Goal: Information Seeking & Learning: Check status

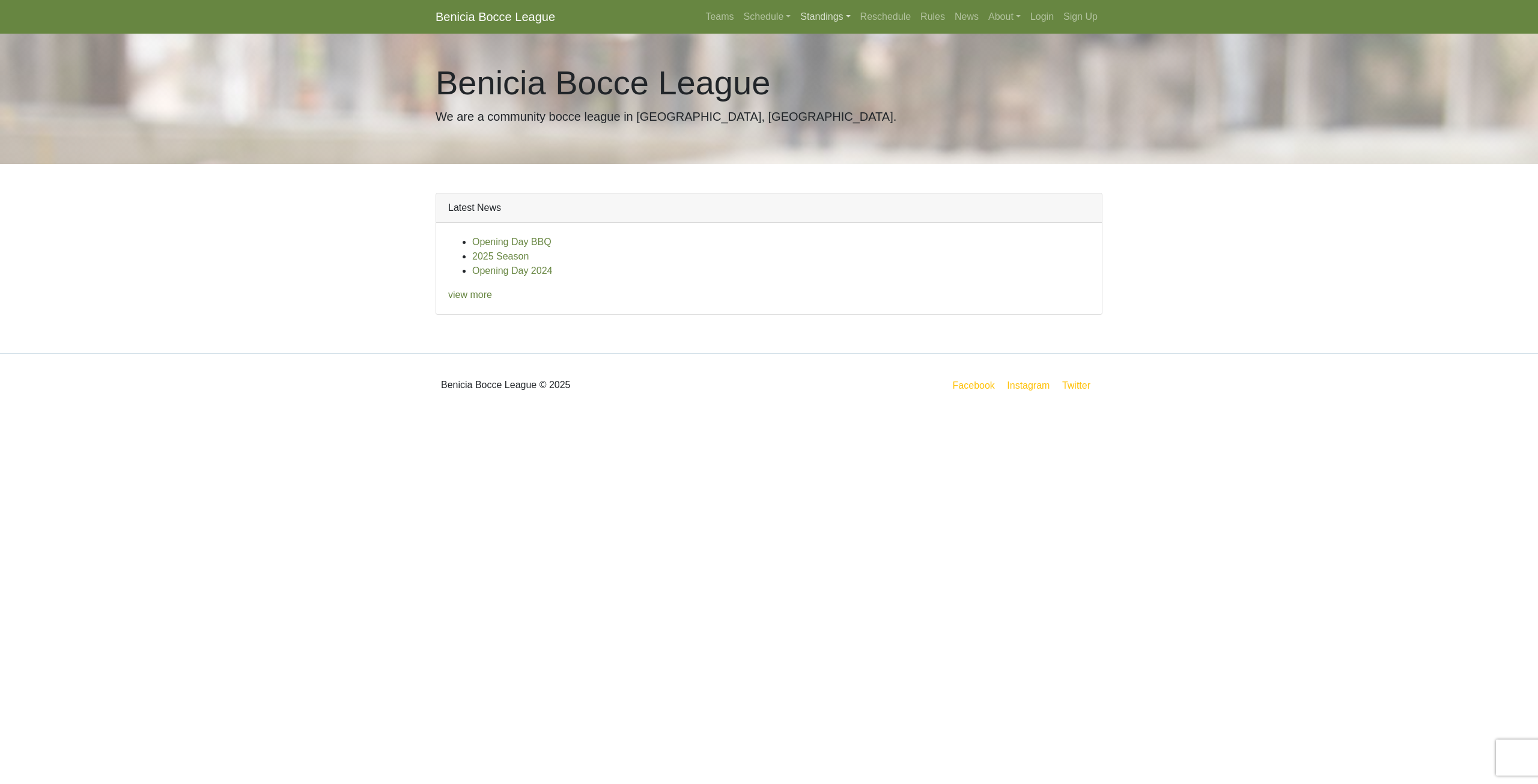
click at [820, 15] on link "Standings" at bounding box center [825, 17] width 59 height 24
click at [846, 79] on link "[DATE] Night" at bounding box center [844, 83] width 97 height 19
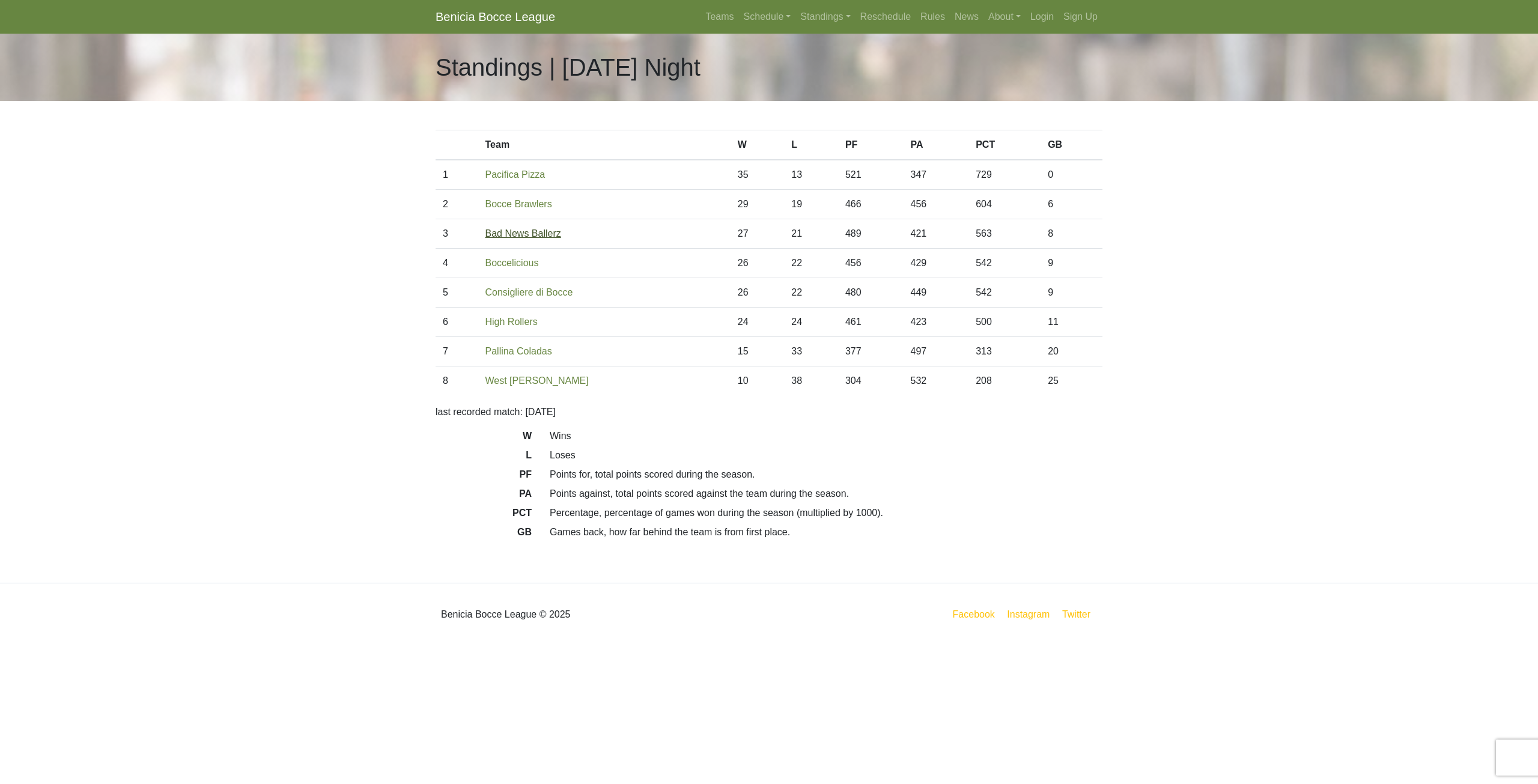
click at [531, 235] on link "Bad News Ballerz" at bounding box center [523, 233] width 76 height 10
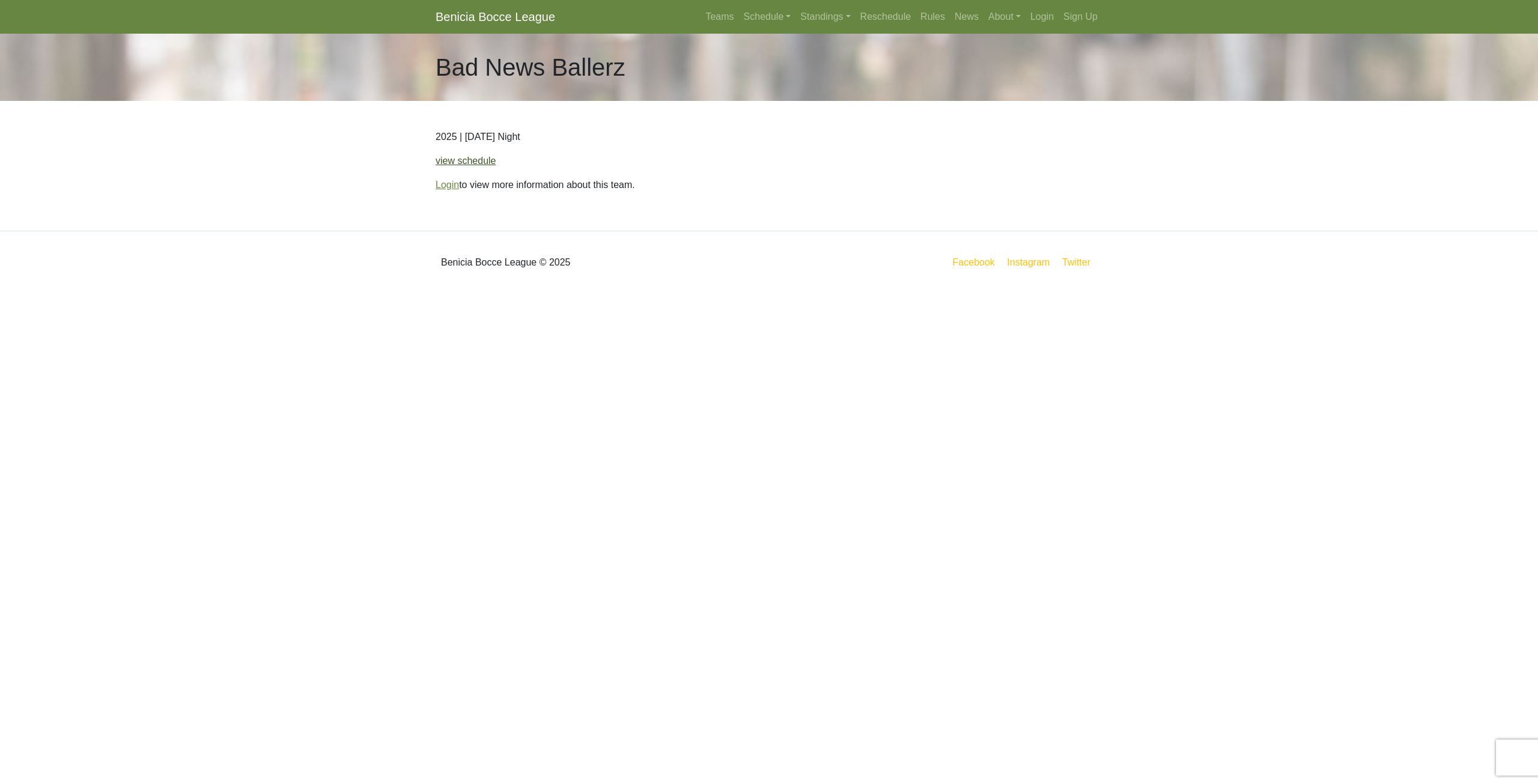
click at [472, 157] on link "view schedule" at bounding box center [466, 161] width 61 height 10
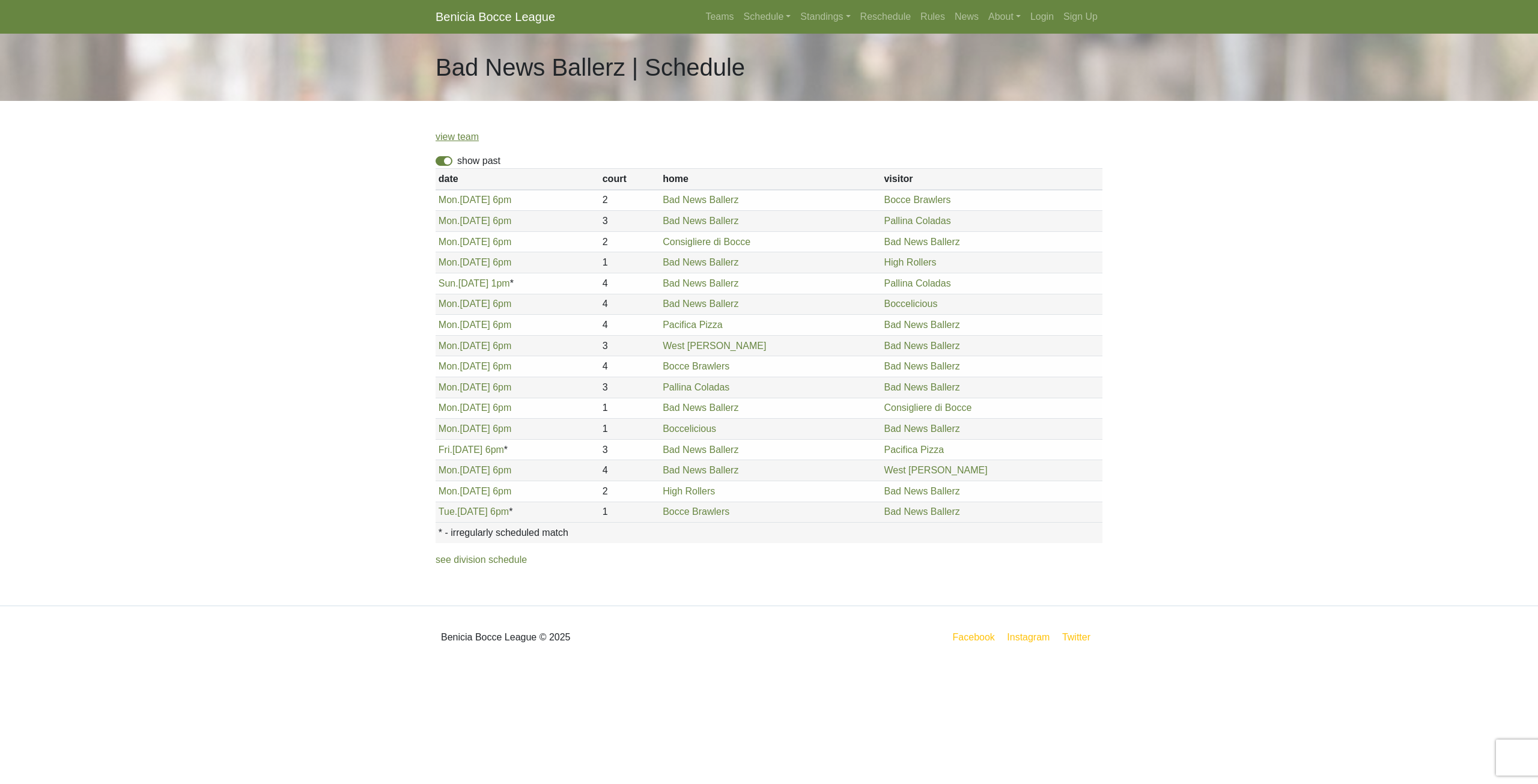
click at [331, 310] on body "Benicia Bocce League Teams Schedule Sunday Morning Sunday Night Monday Night Tu…" at bounding box center [769, 334] width 1538 height 669
drag, startPoint x: 327, startPoint y: 288, endPoint x: 321, endPoint y: 286, distance: 6.3
click at [321, 286] on body "Benicia Bocce League Teams Schedule Sunday Morning Sunday Night Monday Night Tu…" at bounding box center [769, 334] width 1538 height 669
click at [706, 96] on div "Bad News Ballerz | Schedule" at bounding box center [769, 67] width 685 height 67
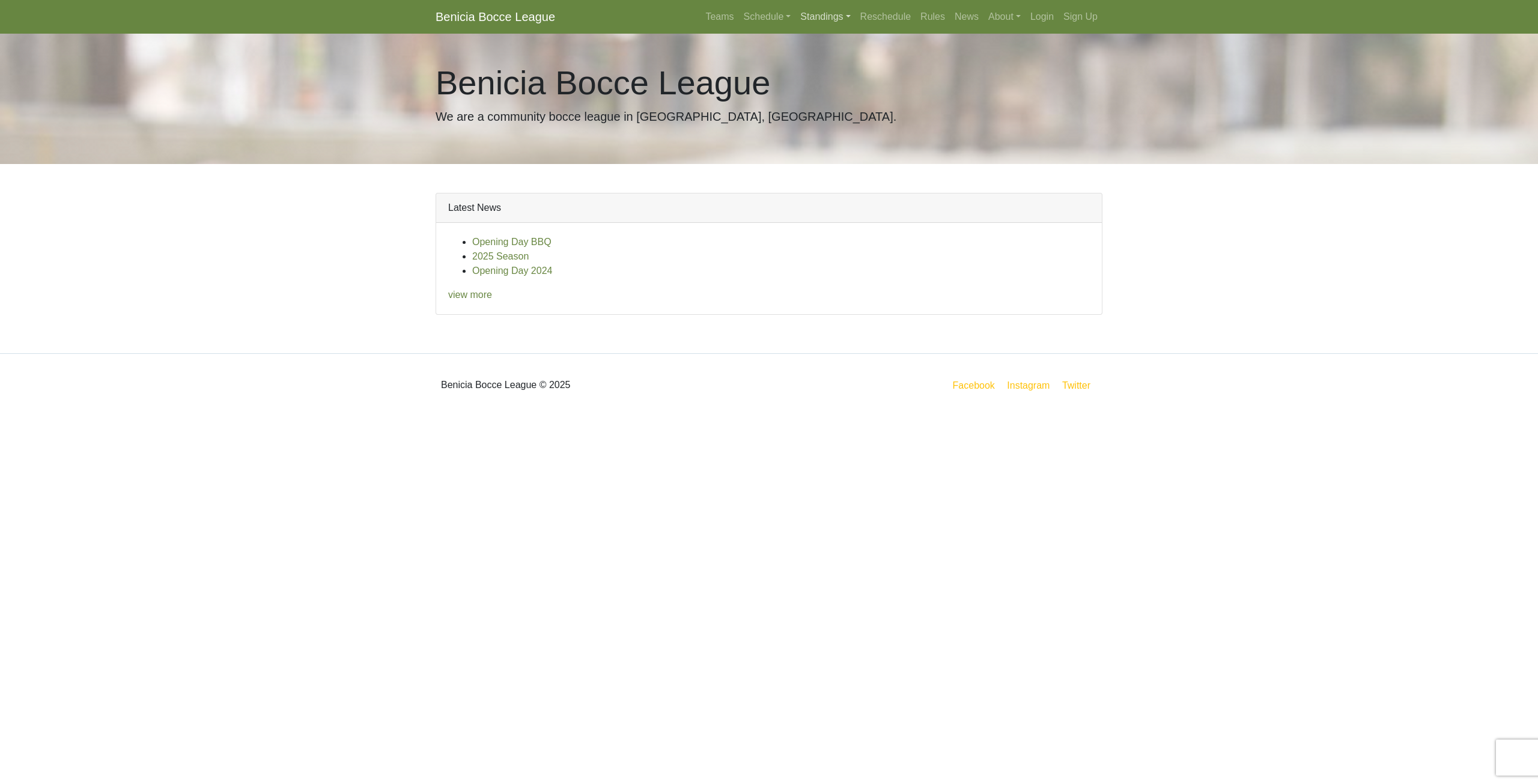
click at [816, 16] on link "Standings" at bounding box center [825, 17] width 59 height 24
click at [780, 22] on link "Schedule" at bounding box center [767, 17] width 57 height 24
click at [770, 181] on strong "Playoffs" at bounding box center [772, 179] width 37 height 10
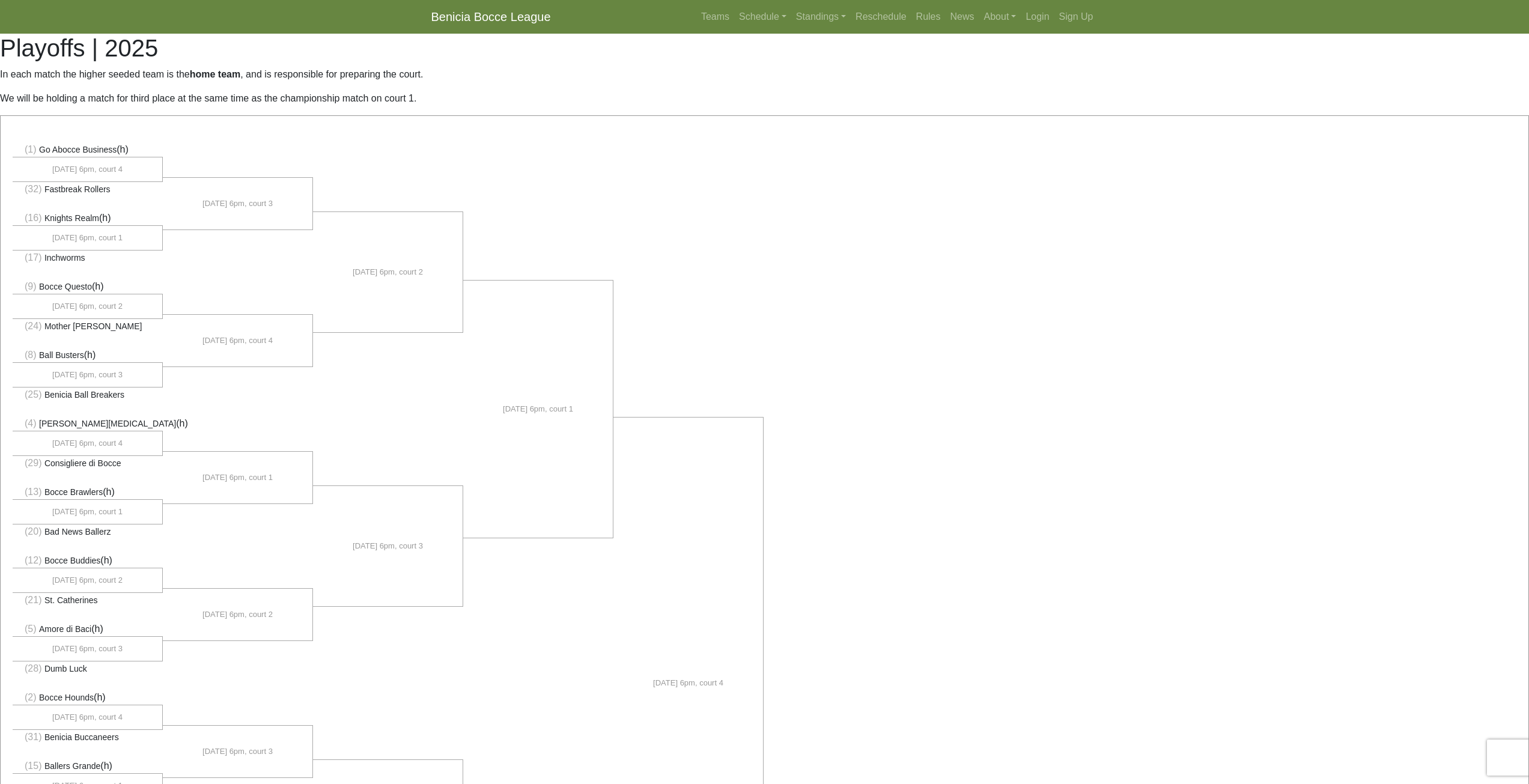
click at [833, 202] on div "(1) Go Abocce Business (h)" at bounding box center [764, 688] width 1528 height 1144
click at [750, 129] on li at bounding box center [688, 265] width 150 height 275
click at [714, 125] on div "(1) Go Abocce Business (h)" at bounding box center [764, 688] width 1528 height 1144
click at [370, 91] on p "We will be holding a match for third place at the same time as the championship…" at bounding box center [764, 98] width 1529 height 14
drag, startPoint x: 292, startPoint y: 81, endPoint x: 311, endPoint y: 76, distance: 19.6
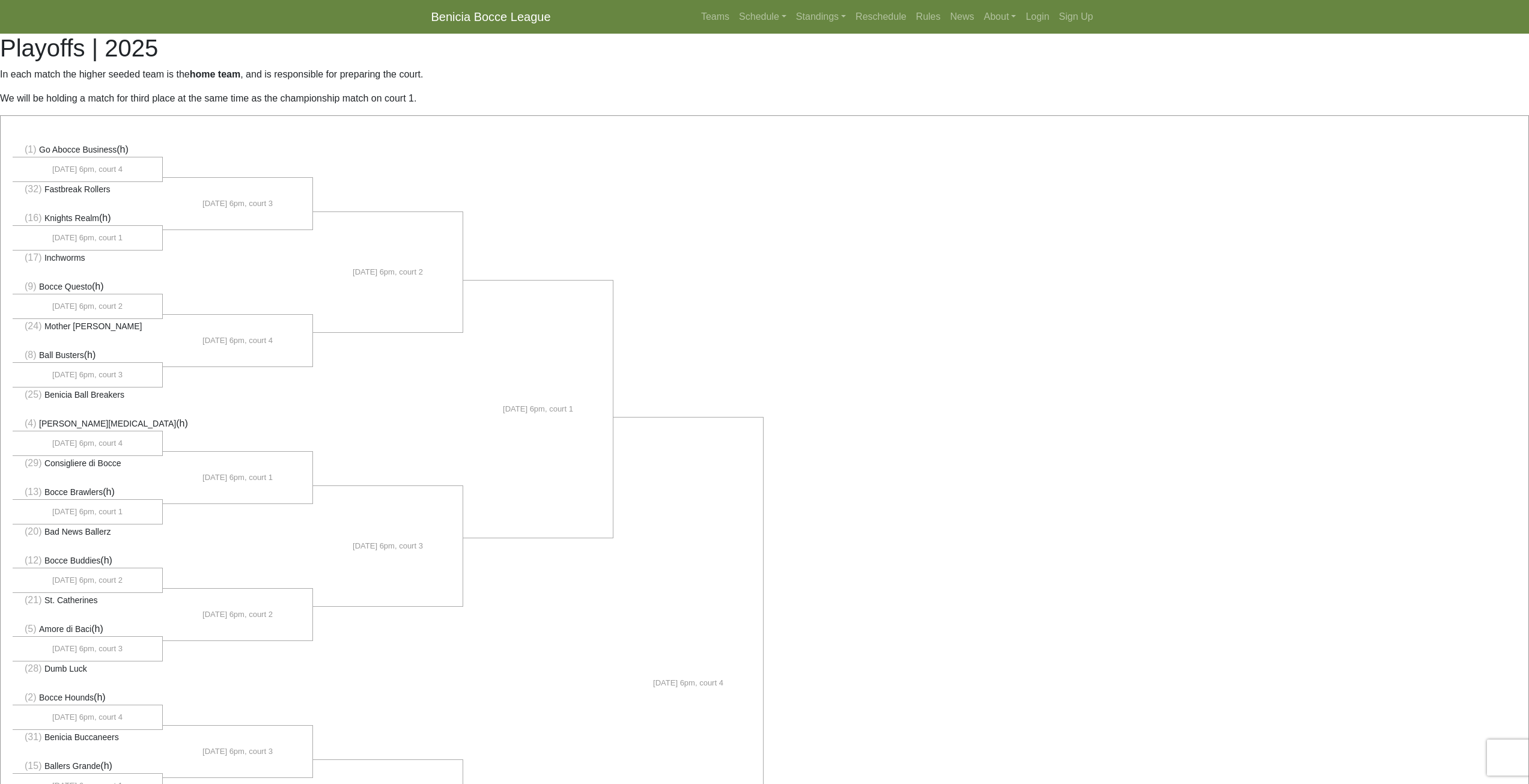
click at [294, 80] on p "In each match the higher seeded team is the home team , and is responsible for …" at bounding box center [764, 74] width 1529 height 14
click at [304, 75] on p "In each match the higher seeded team is the home team , and is responsible for …" at bounding box center [764, 74] width 1529 height 14
click at [280, 78] on p "In each match the higher seeded team is the home team , and is responsible for …" at bounding box center [764, 74] width 1529 height 14
click at [276, 101] on p "We will be holding a match for third place at the same time as the championship…" at bounding box center [764, 98] width 1529 height 14
